Goal: Obtain resource: Download file/media

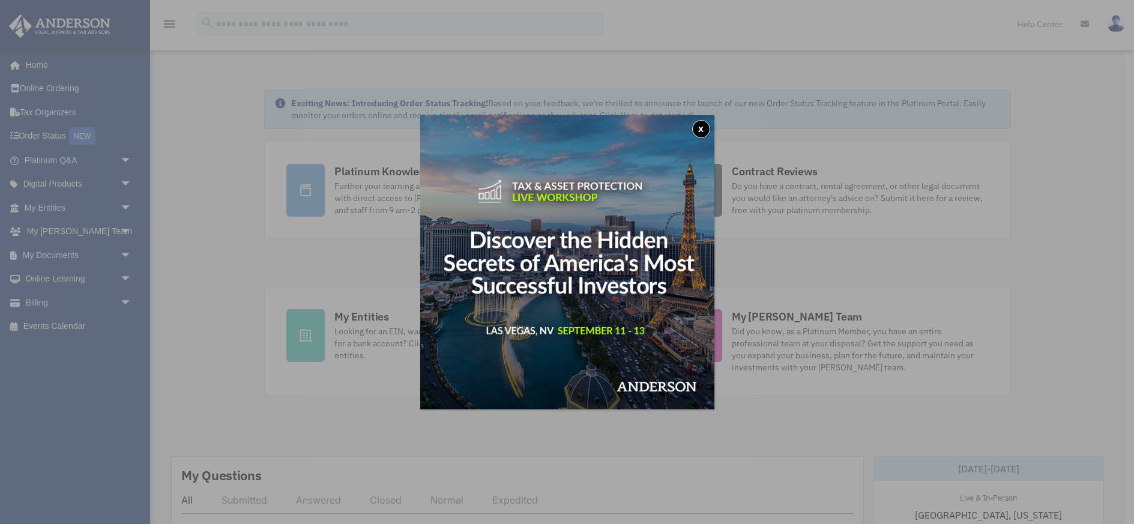
click at [704, 132] on button "x" at bounding box center [701, 129] width 18 height 18
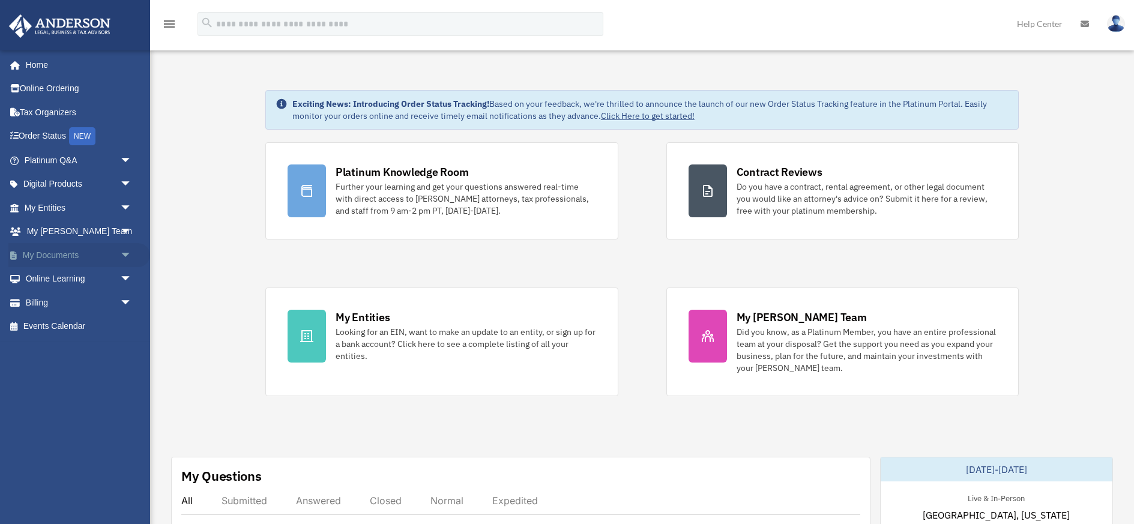
click at [46, 256] on link "My Documents arrow_drop_down" at bounding box center [79, 255] width 142 height 24
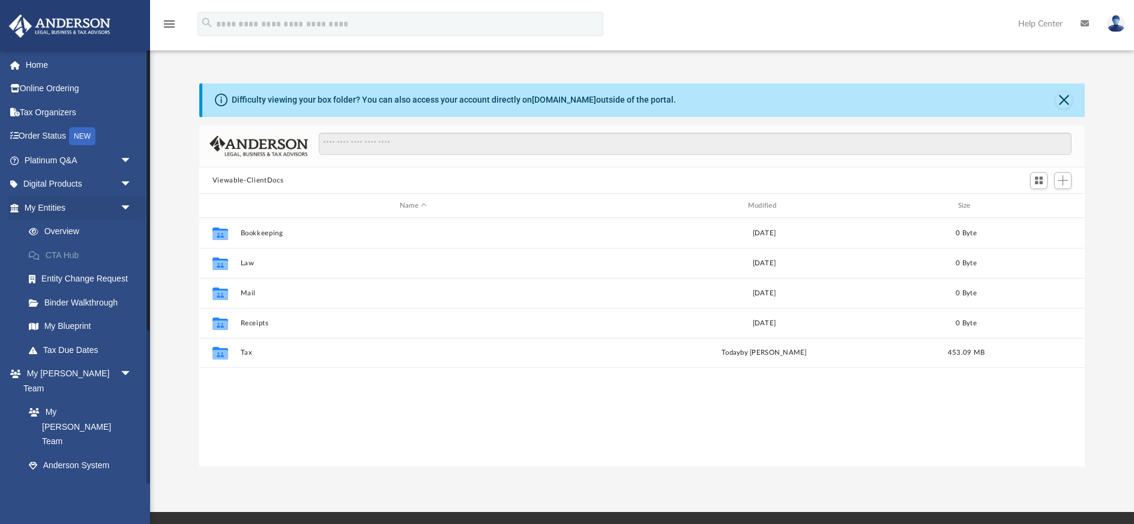
scroll to position [273, 885]
click at [129, 501] on span "arrow_drop_down" at bounding box center [132, 513] width 24 height 25
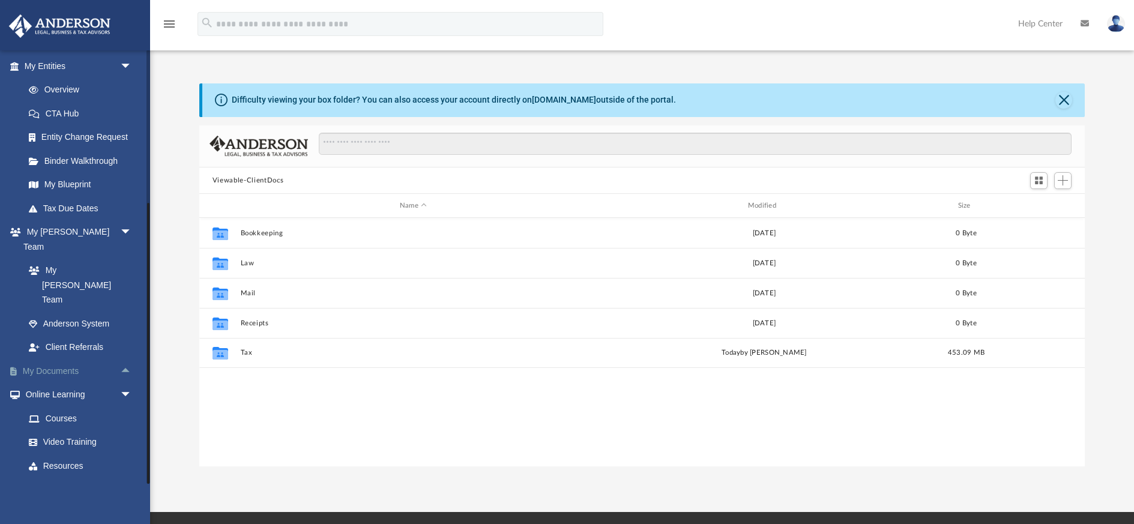
click at [123, 359] on span "arrow_drop_up" at bounding box center [132, 371] width 24 height 25
click at [50, 383] on link "Box" at bounding box center [83, 395] width 133 height 24
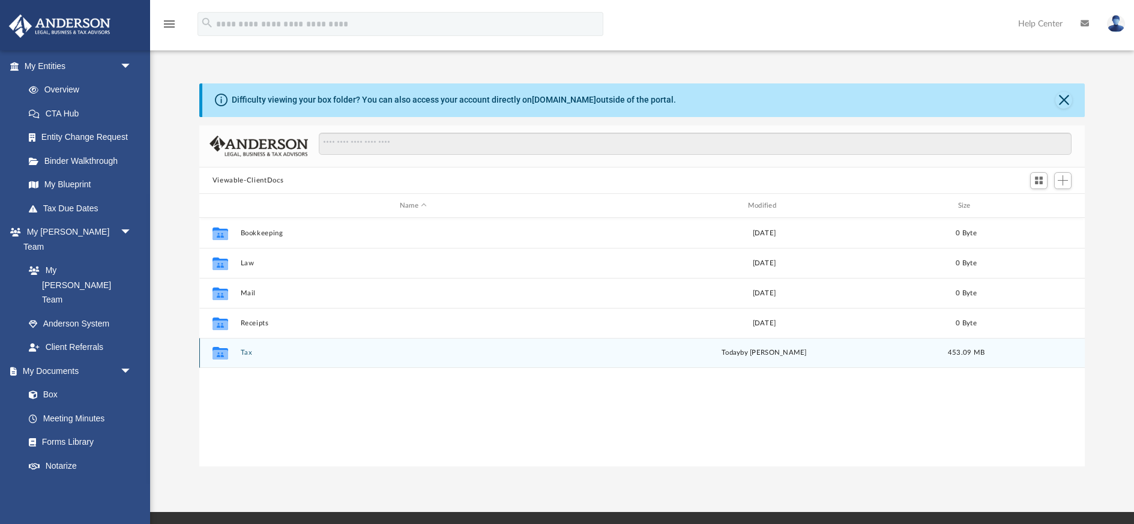
click at [225, 352] on icon "grid" at bounding box center [220, 355] width 16 height 10
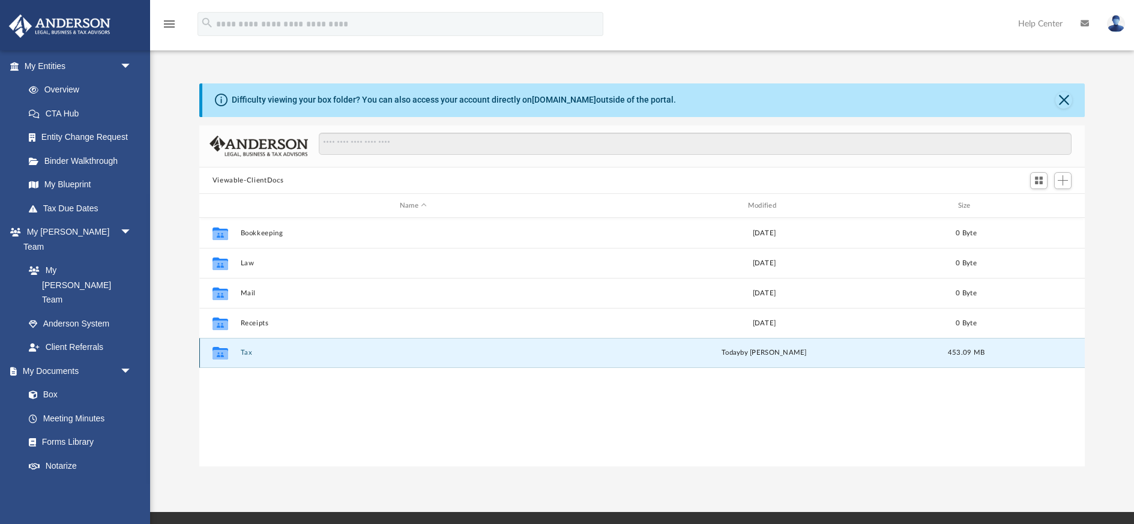
click at [248, 349] on button "Tax" at bounding box center [413, 353] width 346 height 8
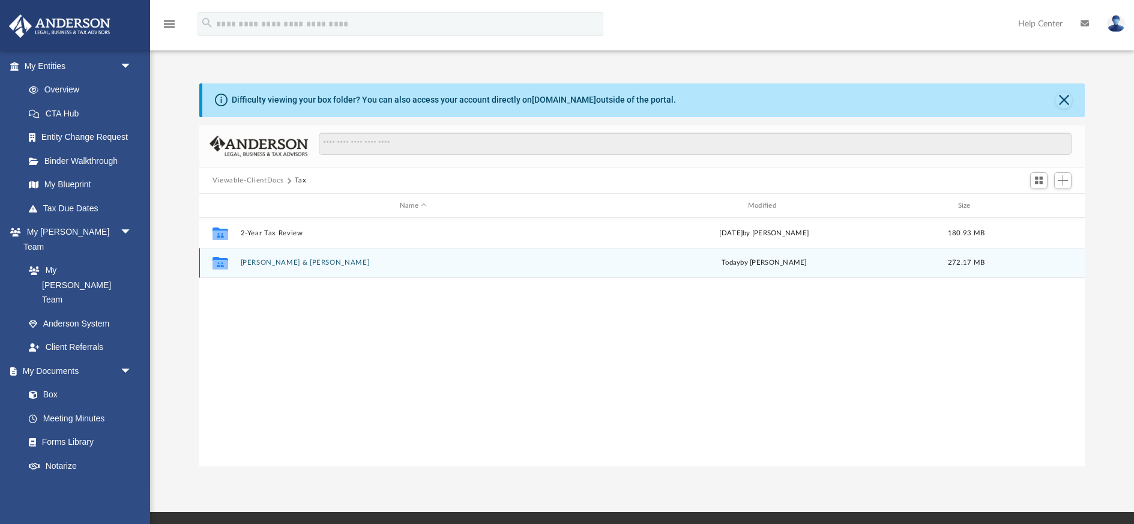
click at [301, 259] on button "[PERSON_NAME] & [PERSON_NAME]" at bounding box center [413, 263] width 346 height 8
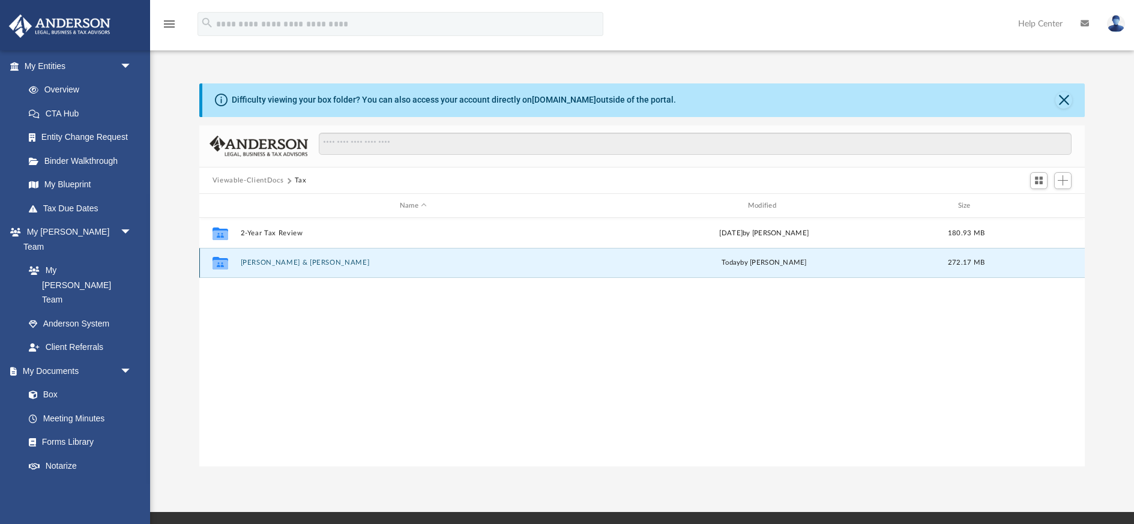
click at [301, 259] on button "[PERSON_NAME] & [PERSON_NAME]" at bounding box center [413, 263] width 346 height 8
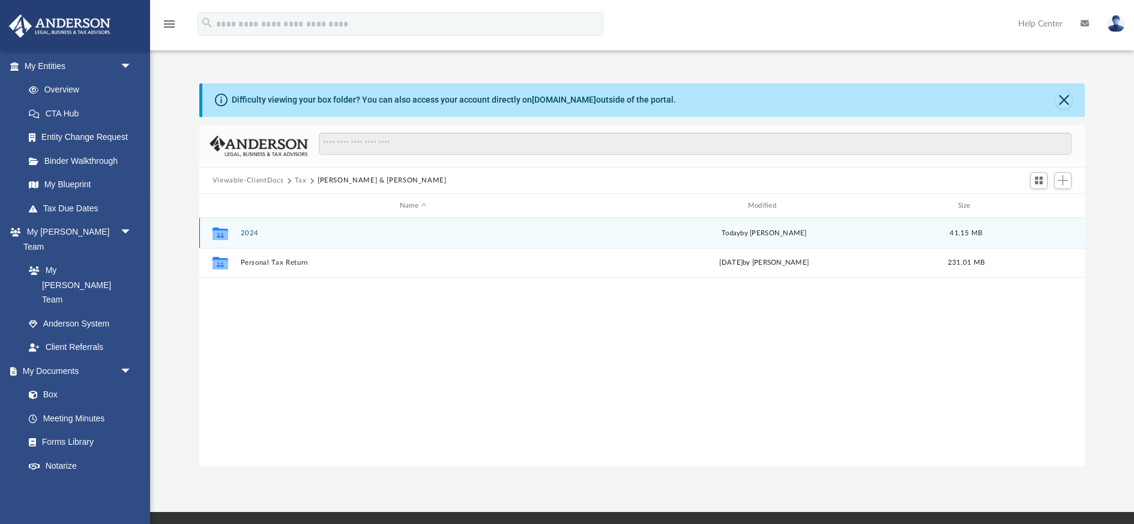
click at [293, 232] on button "2024" at bounding box center [413, 233] width 346 height 8
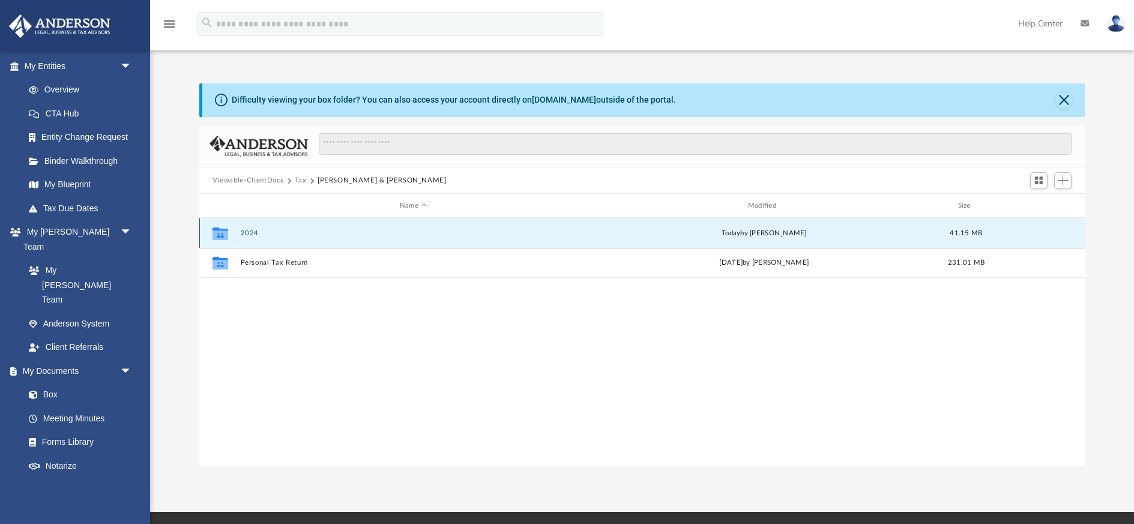
click at [293, 232] on button "2024" at bounding box center [413, 233] width 346 height 8
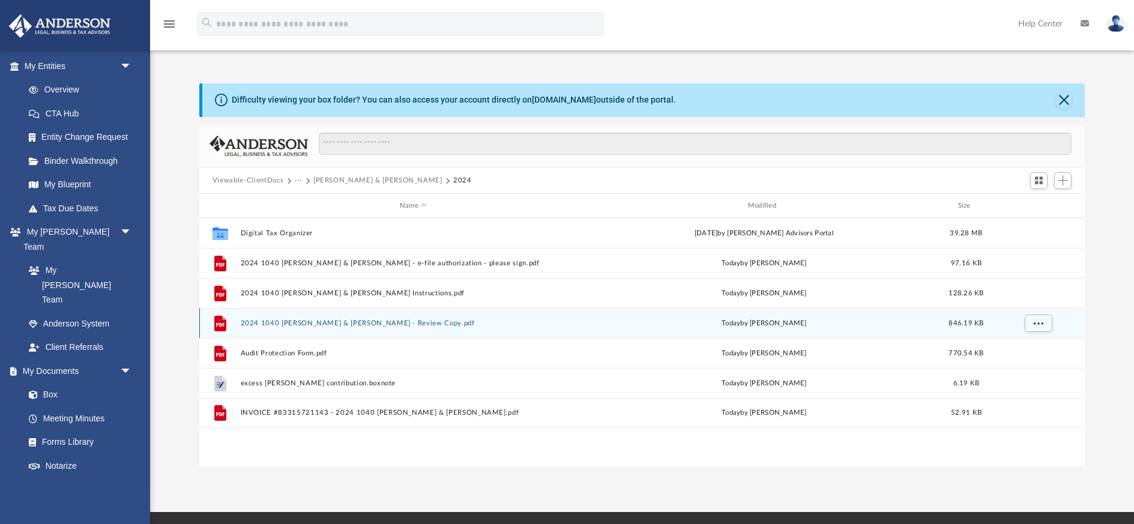
click at [269, 329] on div "File 2024 1040 [PERSON_NAME] & [PERSON_NAME] - Review Copy.pdf [DATE] by [PERSO…" at bounding box center [641, 323] width 885 height 30
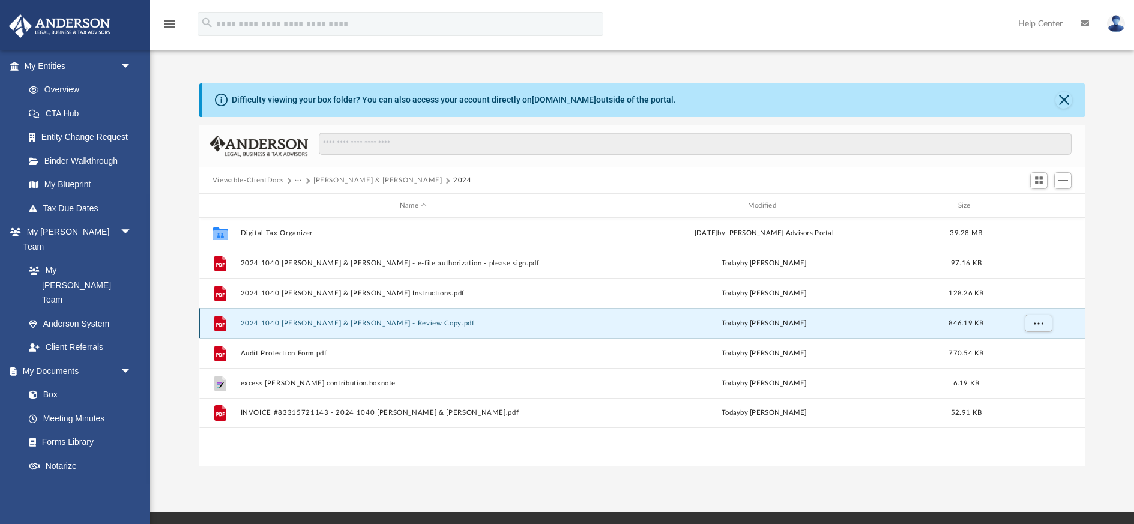
click at [269, 329] on div "File 2024 1040 [PERSON_NAME] & [PERSON_NAME] - Review Copy.pdf [DATE] by [PERSO…" at bounding box center [641, 323] width 885 height 30
click at [268, 322] on button "2024 1040 [PERSON_NAME] & [PERSON_NAME] - Review Copy.pdf" at bounding box center [413, 323] width 346 height 8
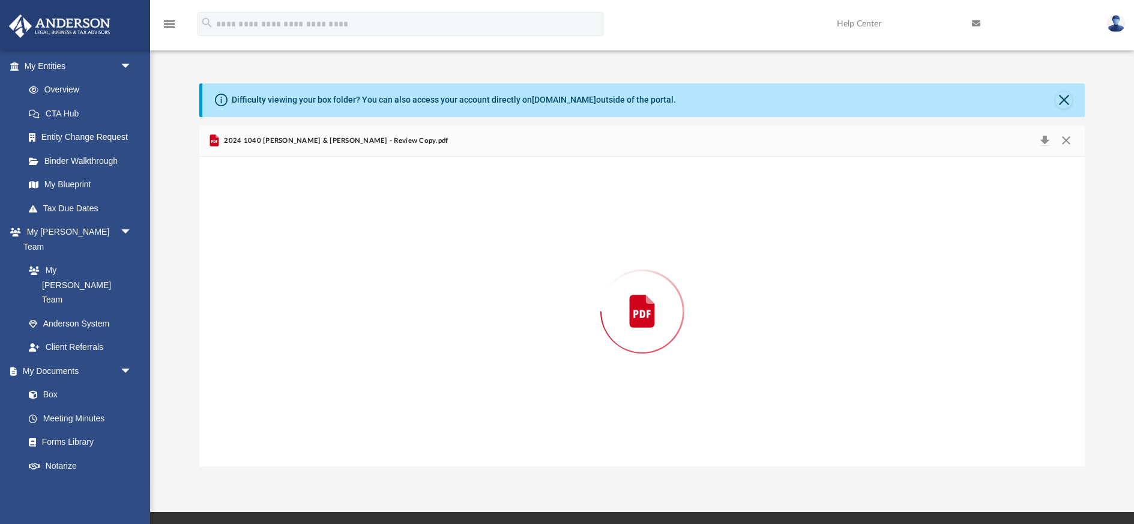
click at [268, 322] on div "Preview" at bounding box center [641, 312] width 885 height 310
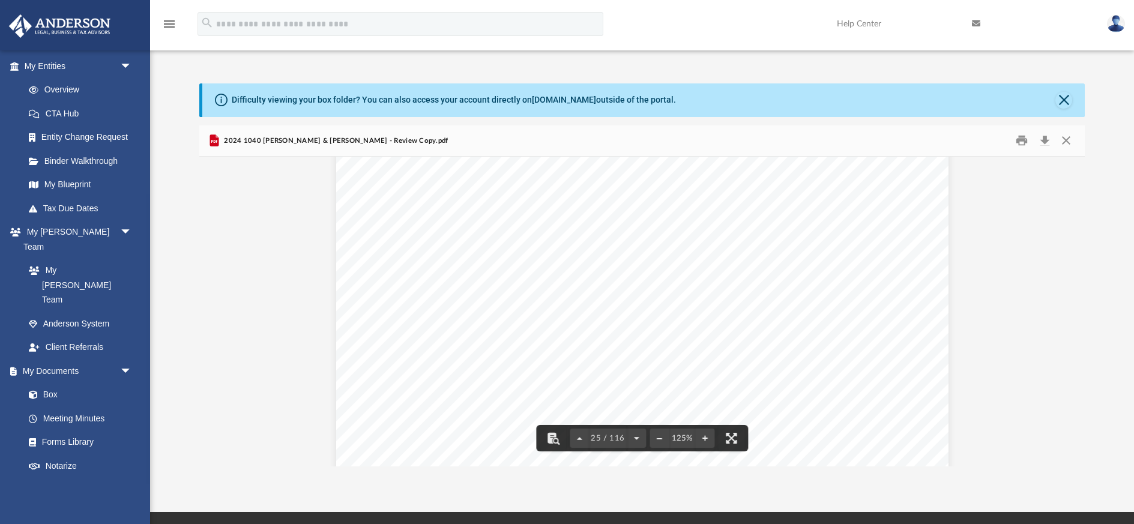
scroll to position [19736, 0]
